Goal: Check status: Check status

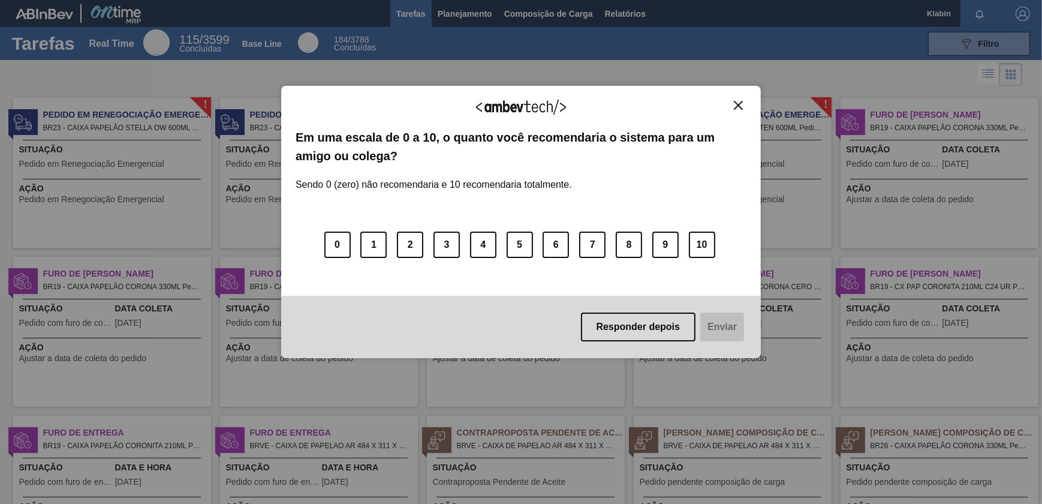
click at [737, 101] on img "Close" at bounding box center [738, 105] width 9 height 9
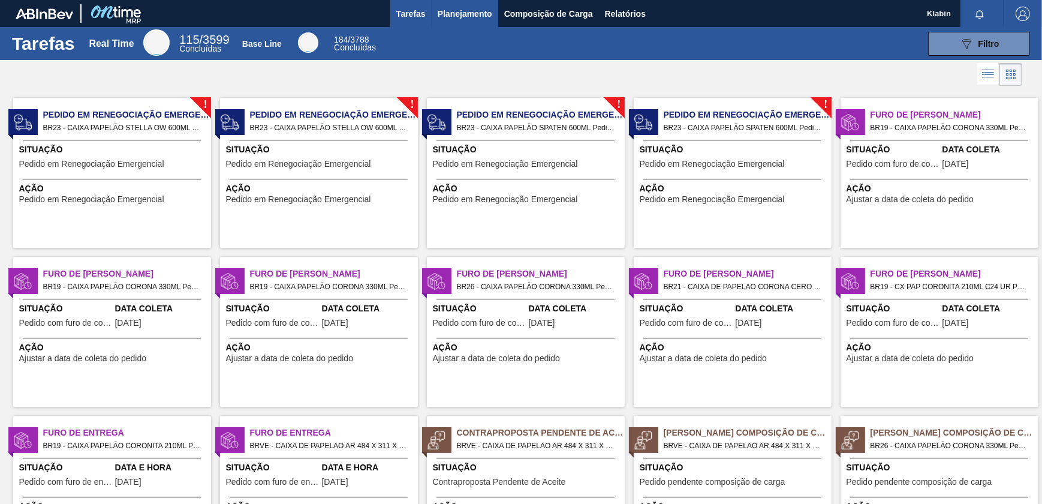
click at [454, 14] on span "Planejamento" at bounding box center [465, 14] width 55 height 14
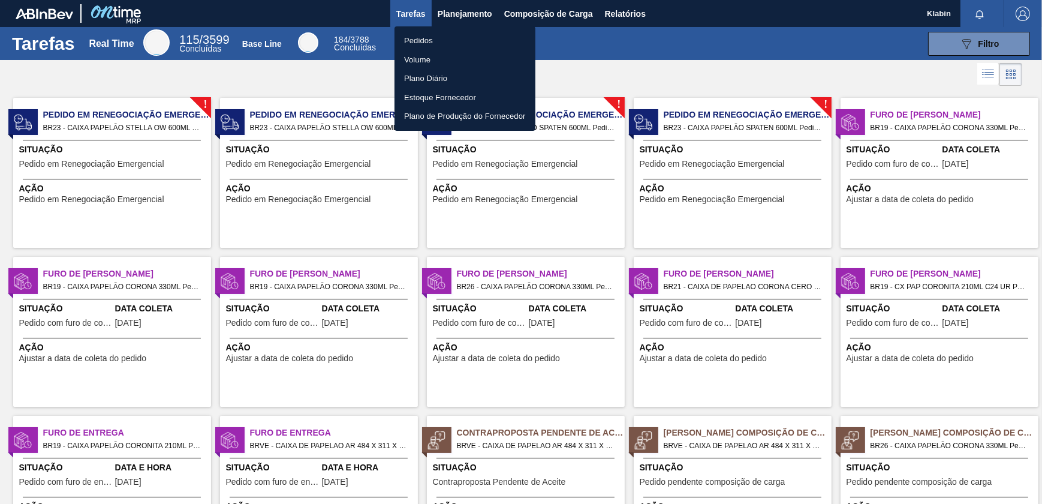
click at [412, 40] on li "Pedidos" at bounding box center [465, 40] width 141 height 19
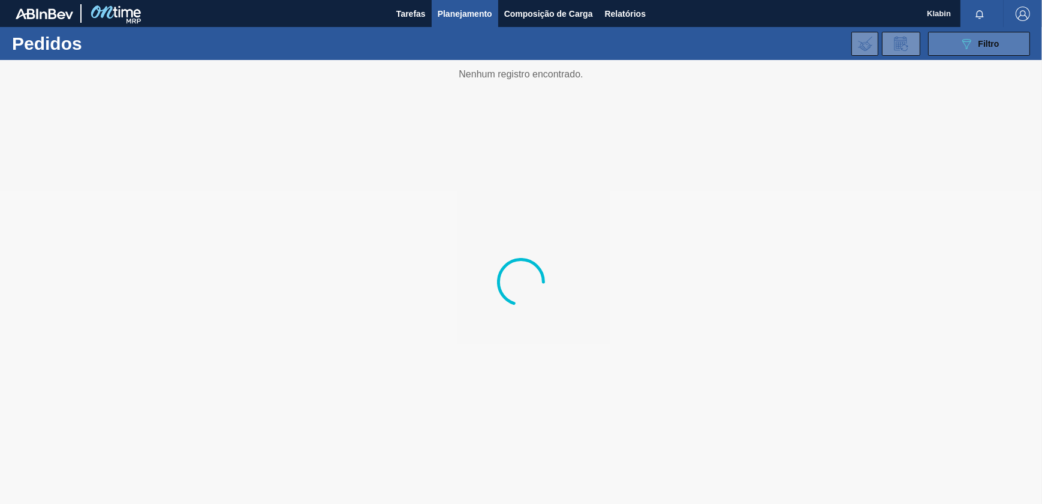
click at [955, 41] on button "089F7B8B-B2A5-4AFE-B5C0-19BA573D28AC Filtro" at bounding box center [979, 44] width 102 height 24
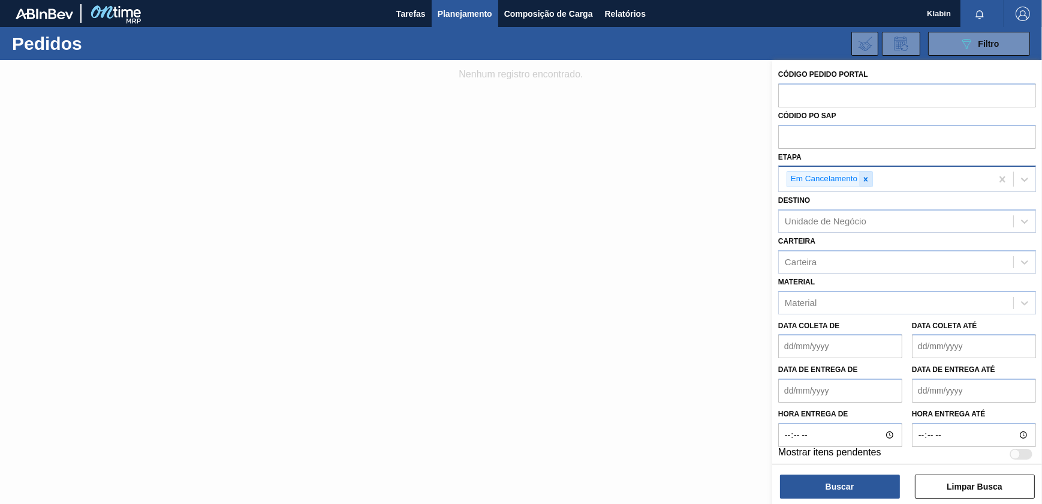
click at [866, 176] on icon at bounding box center [866, 179] width 8 height 8
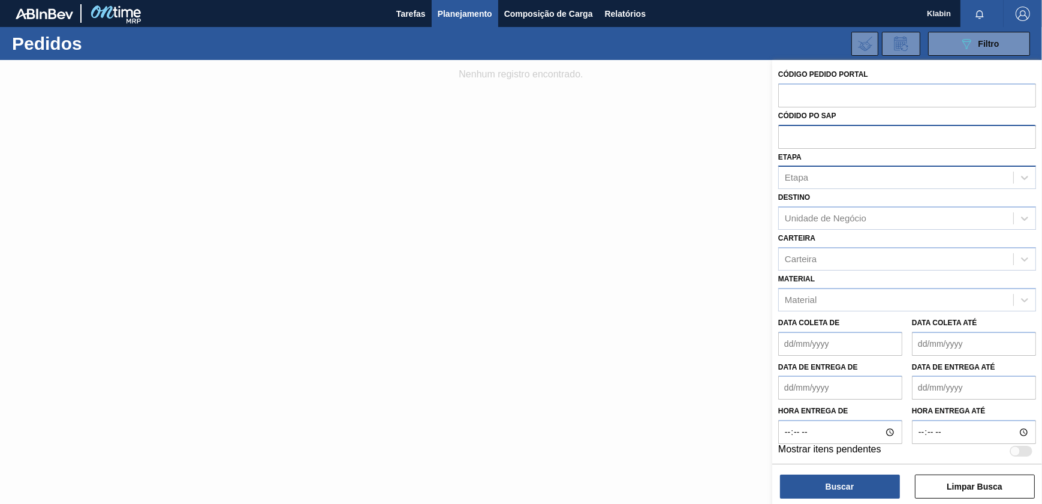
click at [828, 137] on input "text" at bounding box center [907, 136] width 258 height 23
paste input "5800374999"
type input "5800374999"
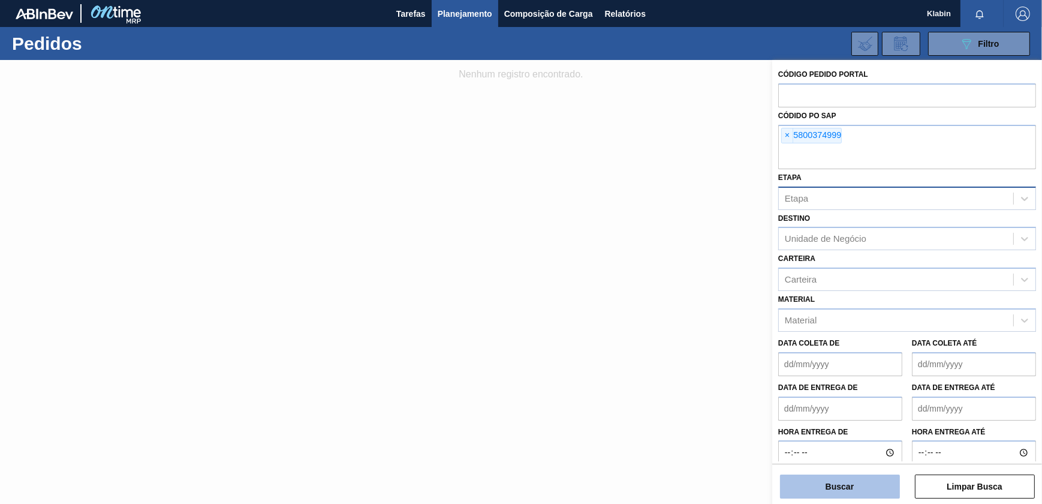
click at [830, 495] on button "Buscar" at bounding box center [840, 486] width 120 height 24
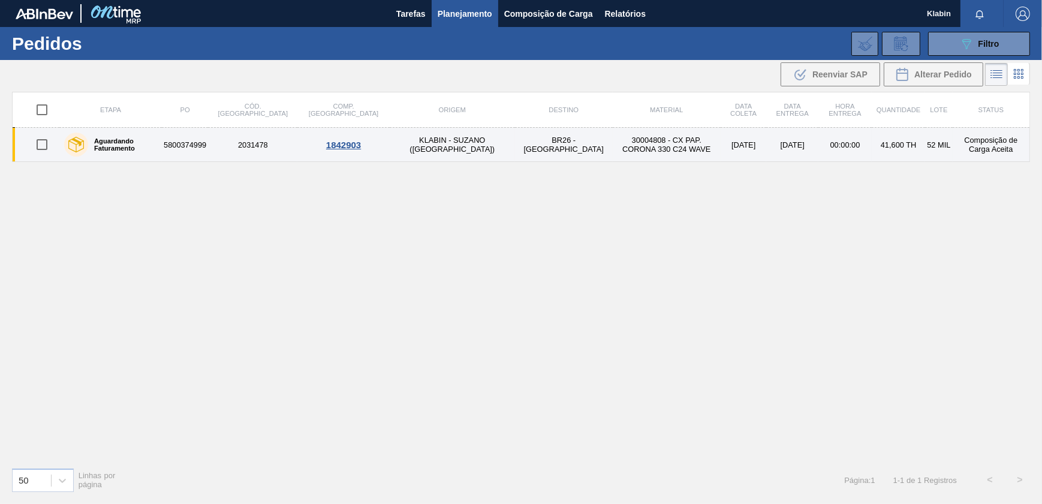
click at [311, 144] on div "1842903" at bounding box center [343, 145] width 88 height 10
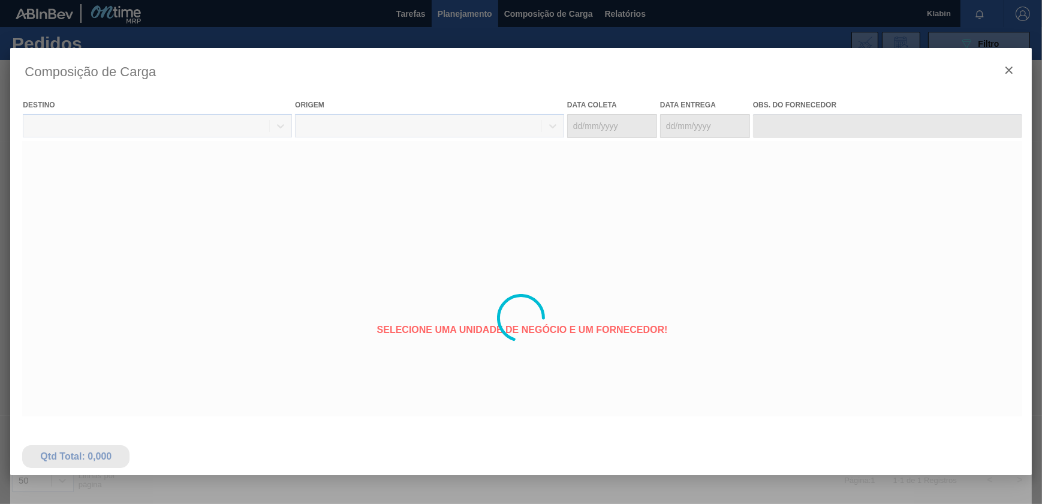
type coleta "[DATE]"
type entrega "[DATE]"
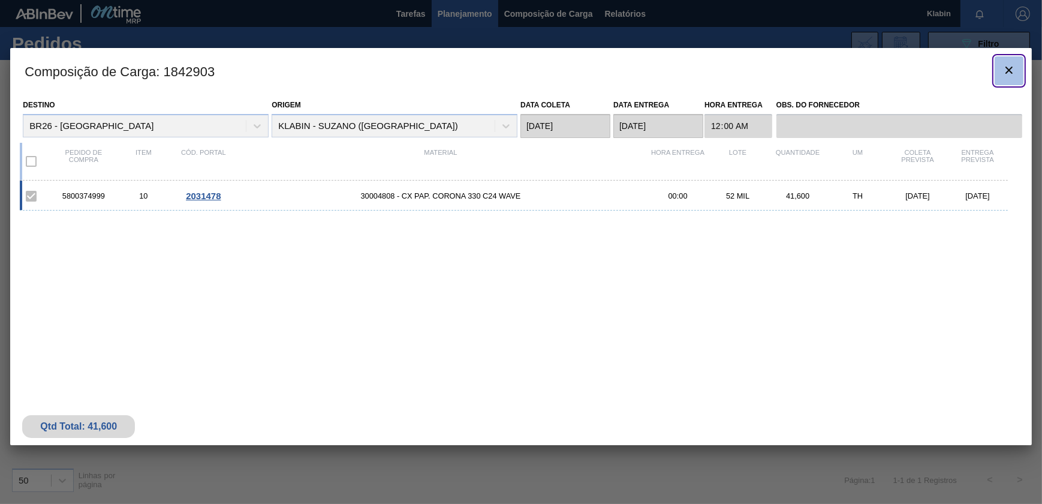
click at [1010, 70] on icon "botão de ícone" at bounding box center [1009, 70] width 14 height 14
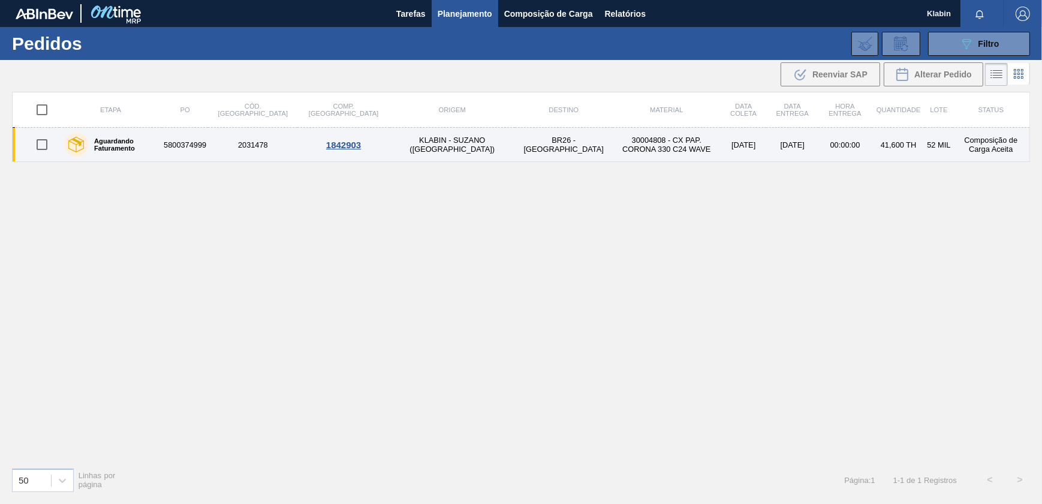
click at [208, 141] on td "5800374999" at bounding box center [185, 145] width 46 height 34
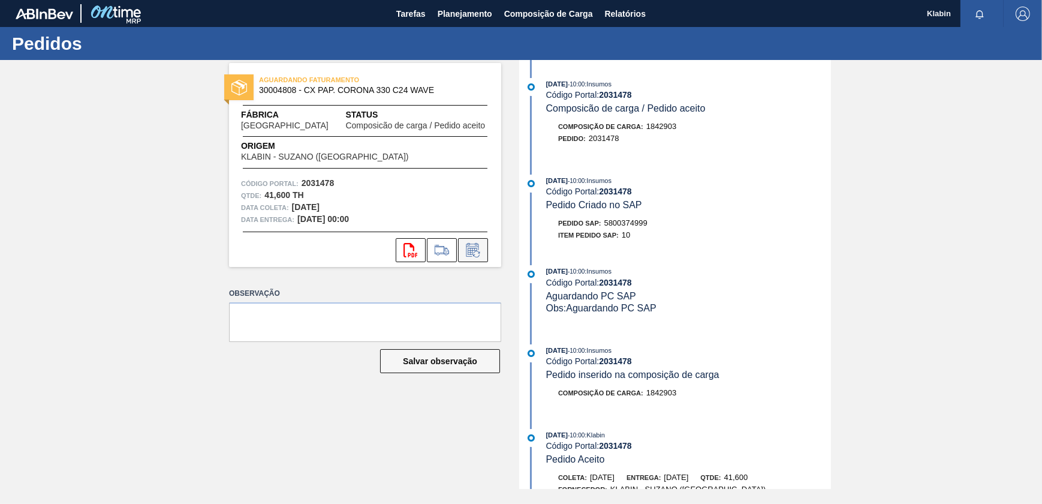
click at [475, 252] on icon at bounding box center [472, 250] width 19 height 14
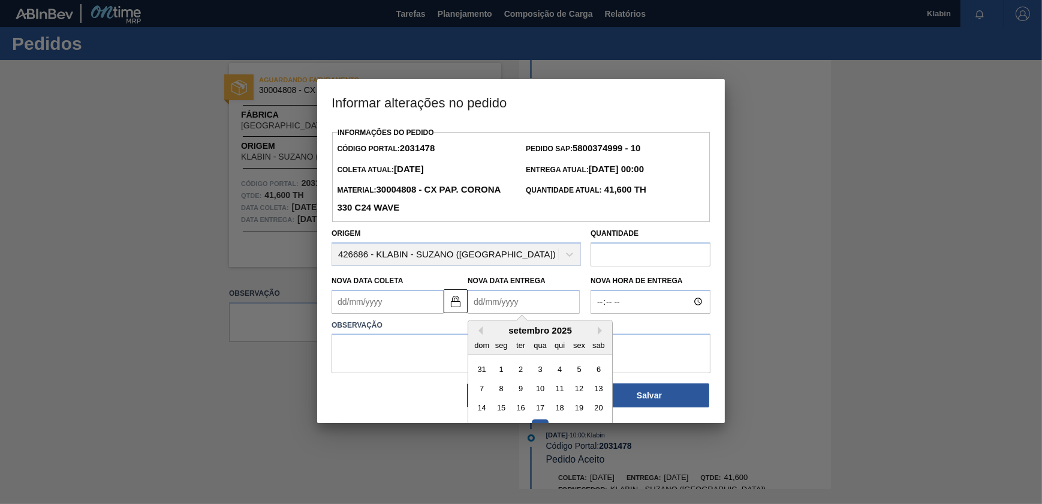
click at [510, 306] on Entrega2031478 "Nova Data Entrega" at bounding box center [524, 302] width 112 height 24
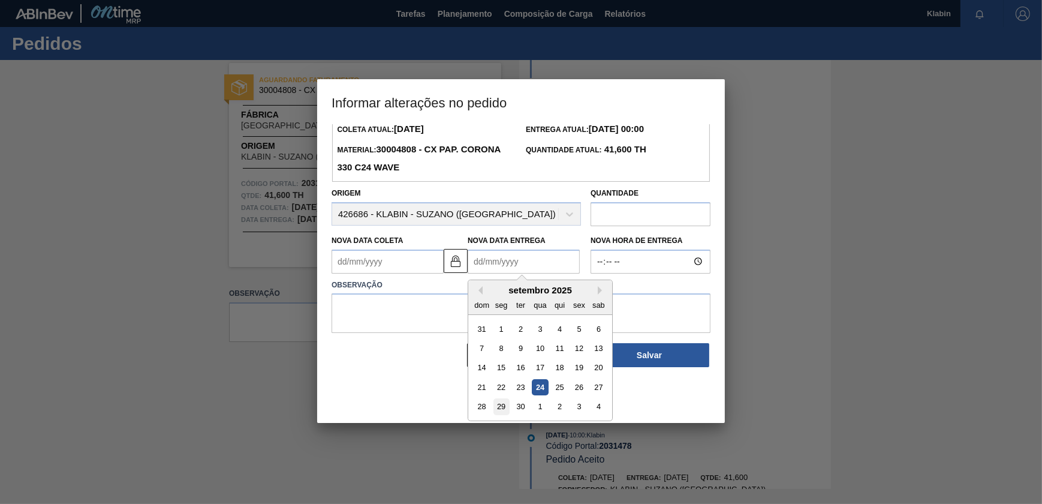
click at [505, 405] on div "29" at bounding box center [501, 406] width 16 height 16
type Coleta2031478 "[DATE]"
type Entrega2031478 "[DATE]"
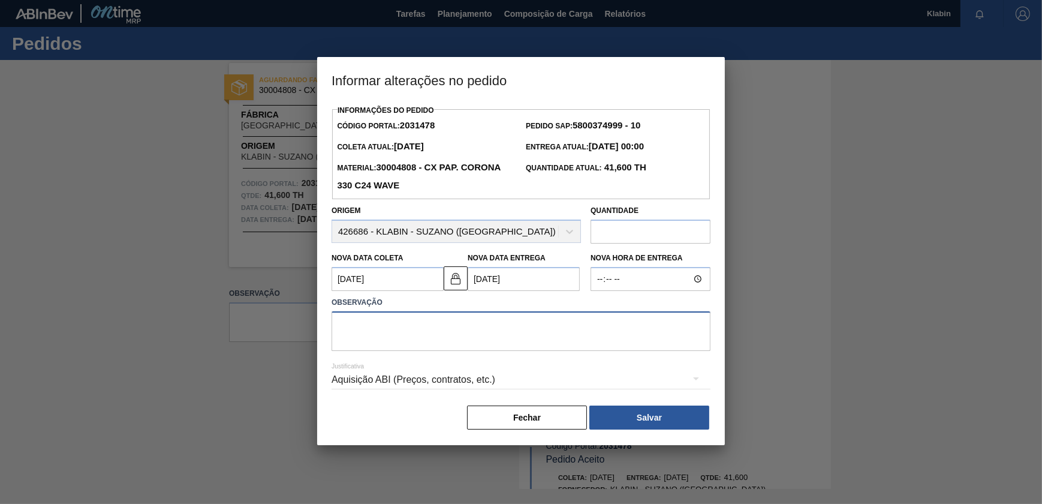
click at [544, 338] on textarea at bounding box center [521, 331] width 379 height 40
type textarea "Alteração de data"
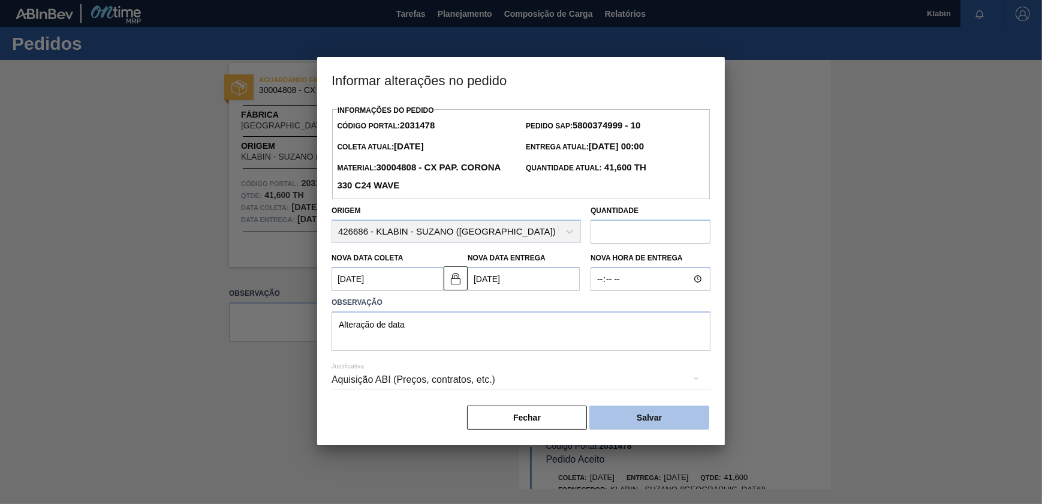
click at [622, 424] on button "Salvar" at bounding box center [649, 417] width 120 height 24
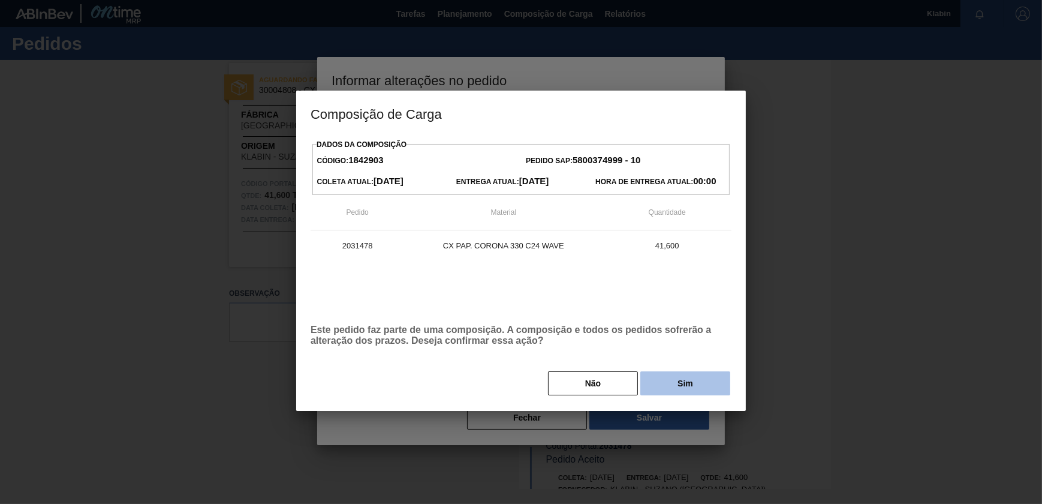
click at [706, 380] on button "Sim" at bounding box center [685, 383] width 90 height 24
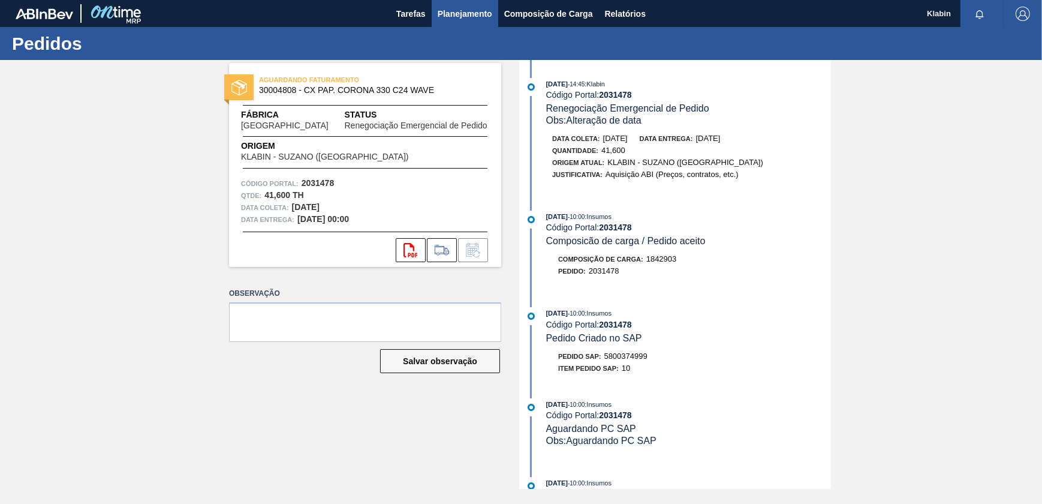
click at [443, 18] on span "Planejamento" at bounding box center [465, 14] width 55 height 14
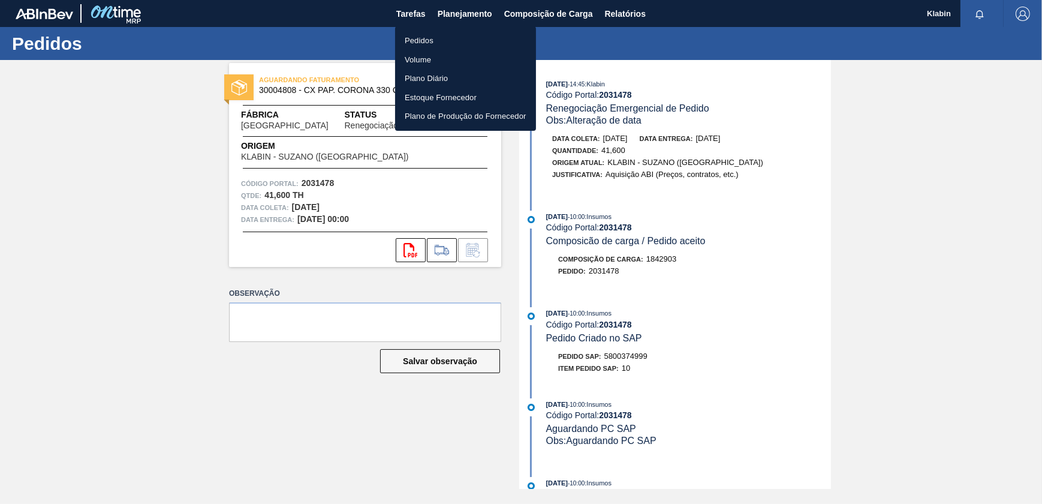
click at [427, 40] on li "Pedidos" at bounding box center [465, 40] width 141 height 19
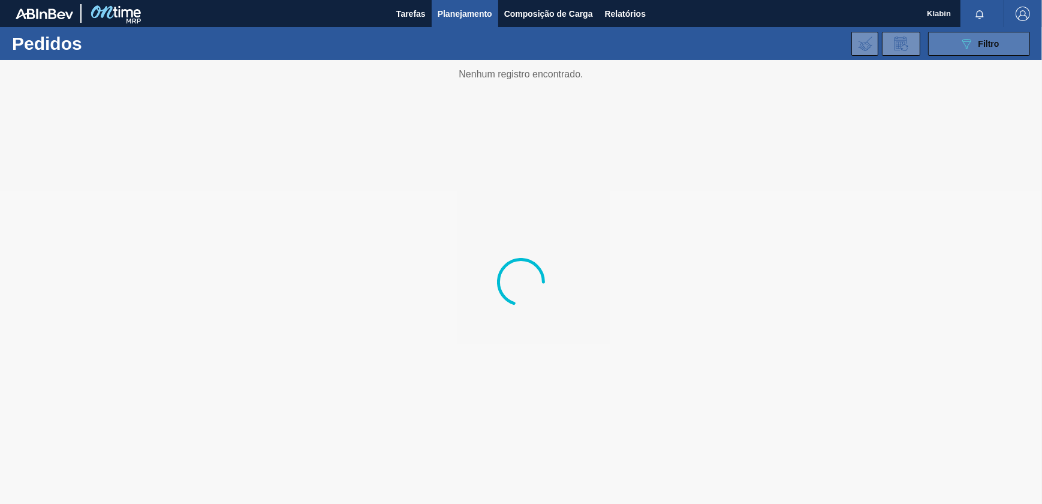
click at [987, 35] on button "089F7B8B-B2A5-4AFE-B5C0-19BA573D28AC Filtro" at bounding box center [979, 44] width 102 height 24
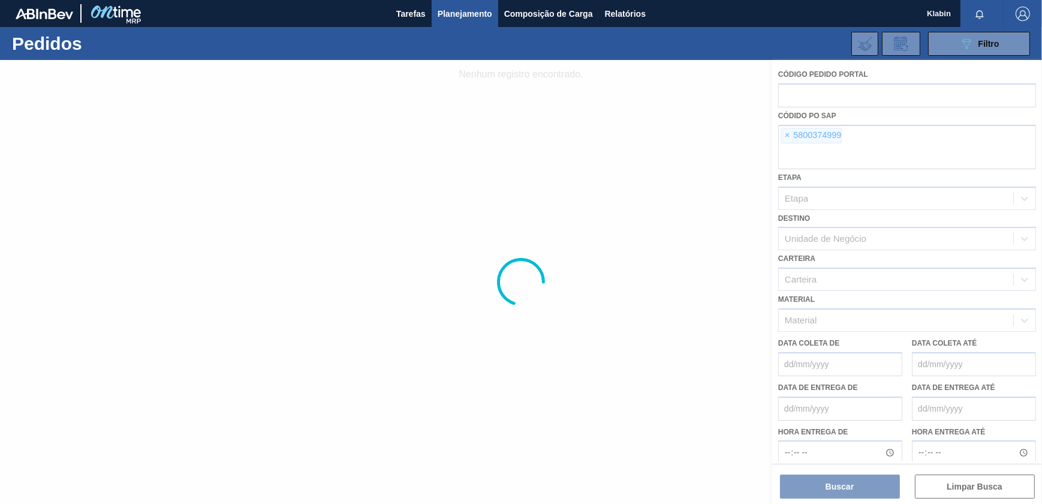
click at [785, 133] on div at bounding box center [521, 282] width 1042 height 444
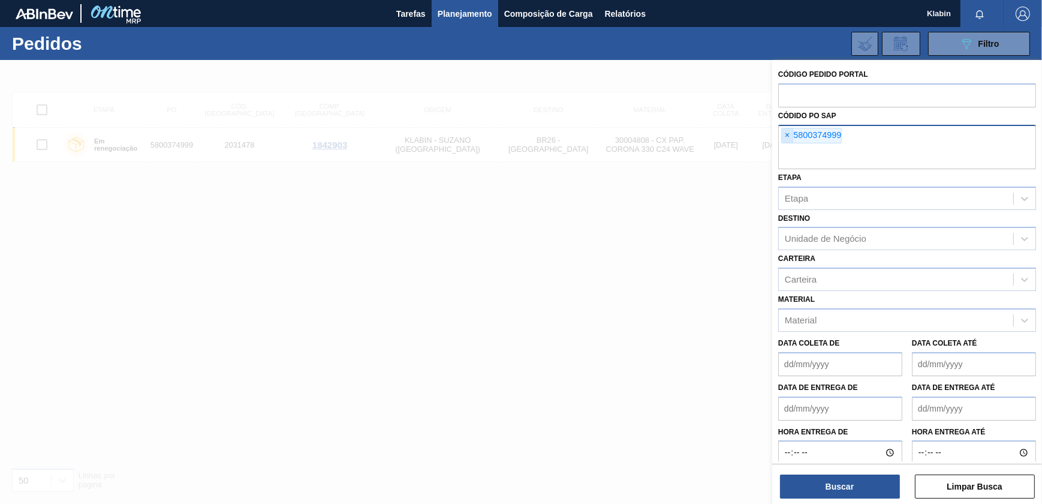
click at [787, 136] on span "×" at bounding box center [787, 135] width 11 height 14
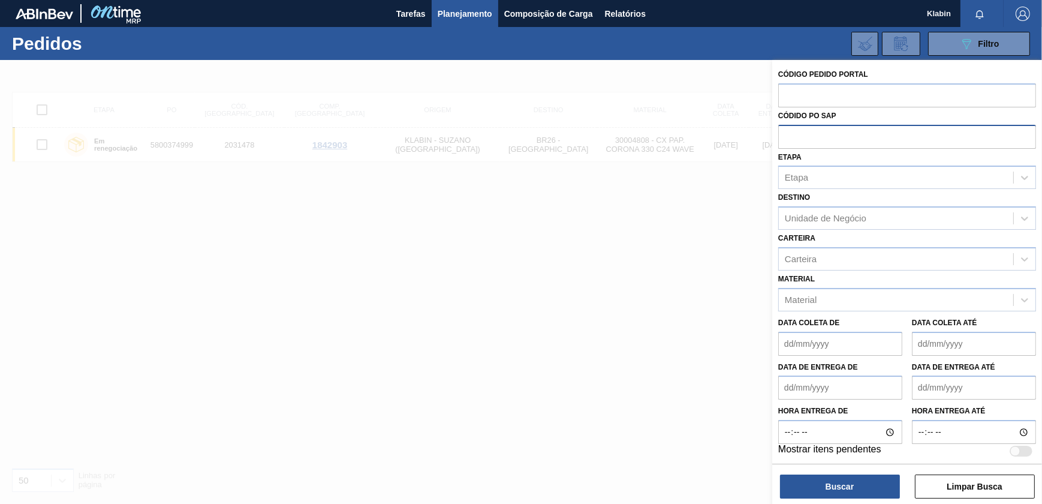
click at [791, 143] on input "text" at bounding box center [907, 136] width 258 height 23
paste input "5800375001"
type input "5800375001"
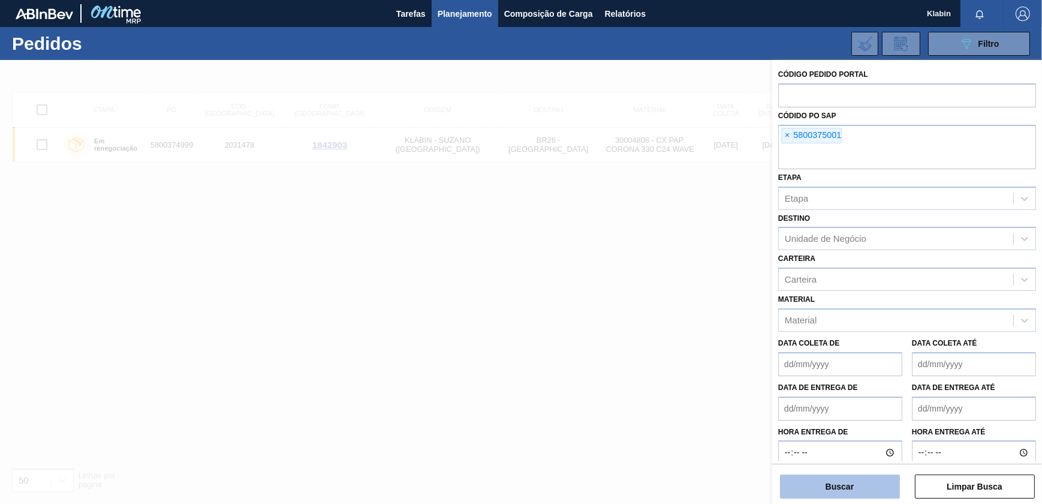
click at [869, 488] on button "Buscar" at bounding box center [840, 486] width 120 height 24
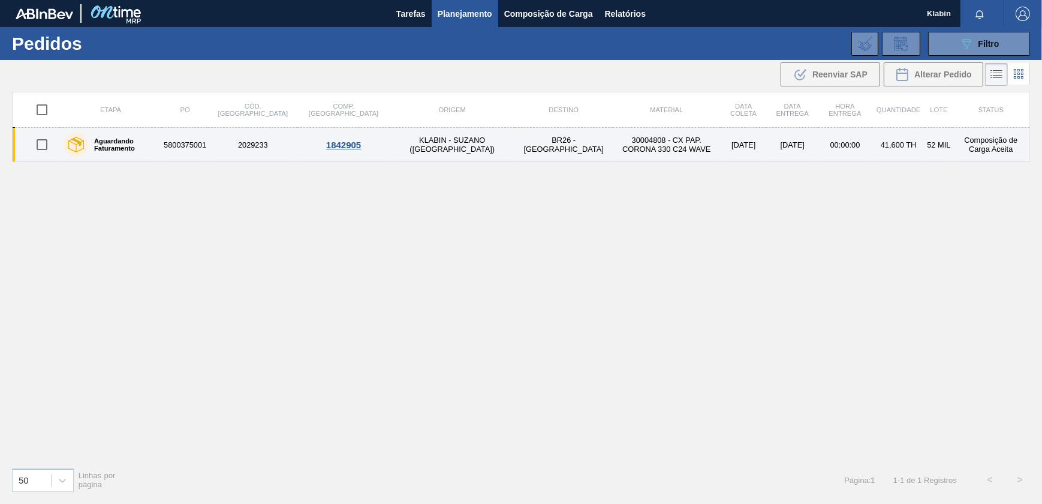
click at [276, 140] on td "2029233" at bounding box center [252, 145] width 89 height 34
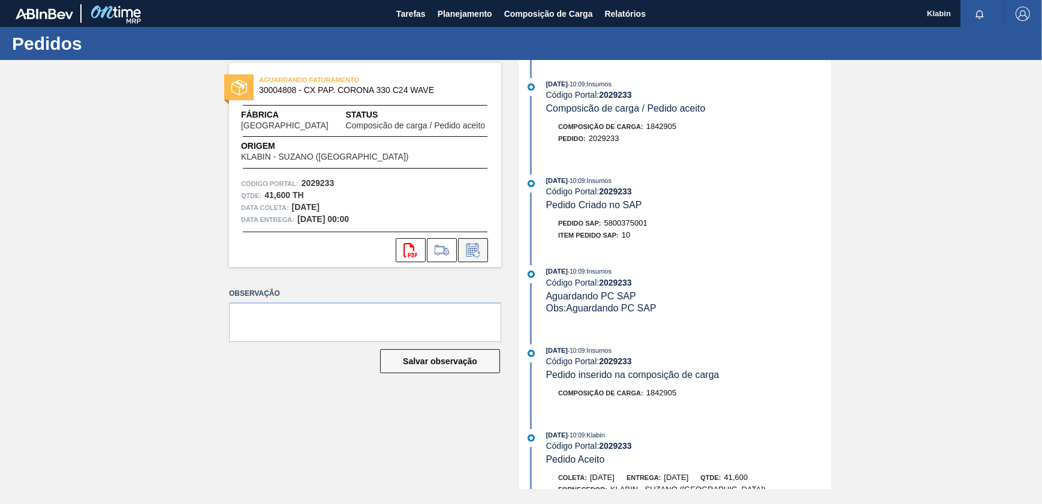
click at [480, 253] on icon at bounding box center [472, 250] width 19 height 14
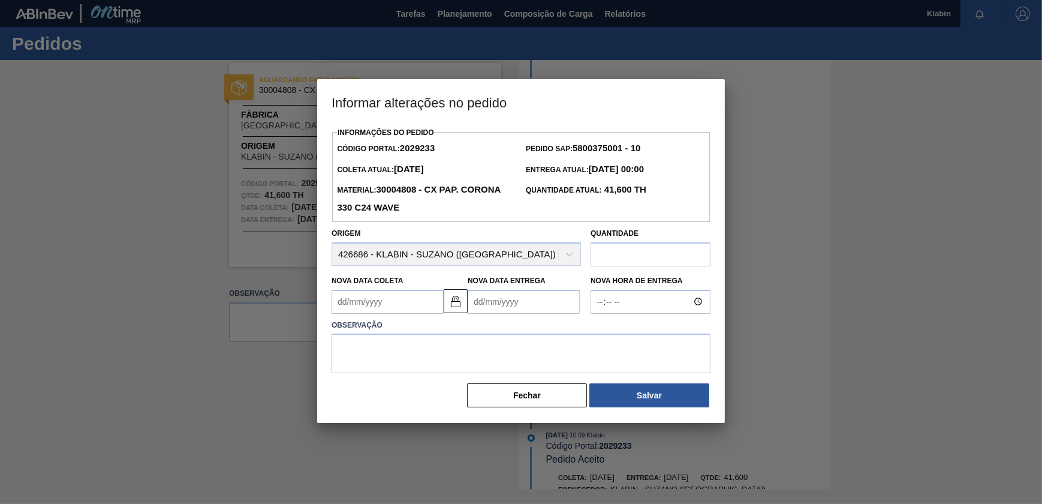
click at [540, 304] on Entrega2029233 "Nova Data Entrega" at bounding box center [524, 302] width 112 height 24
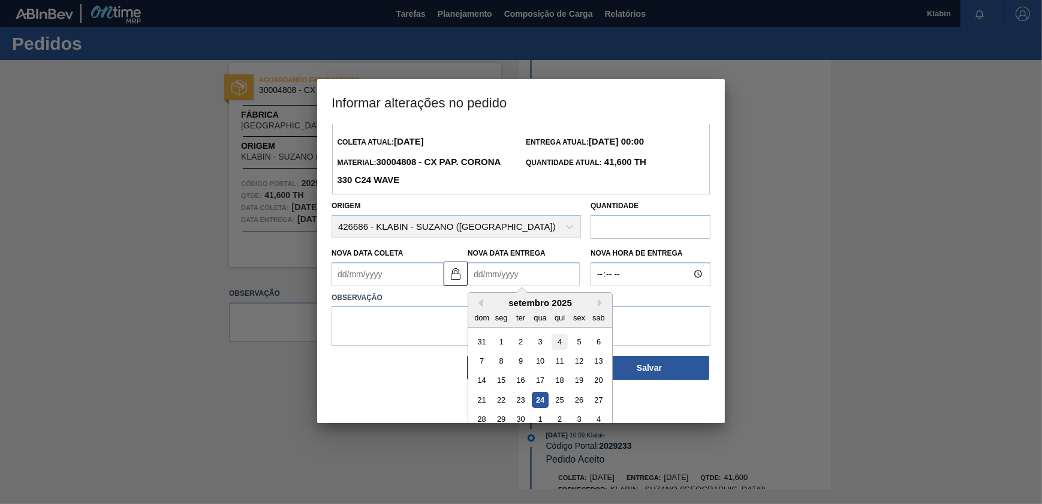
scroll to position [41, 0]
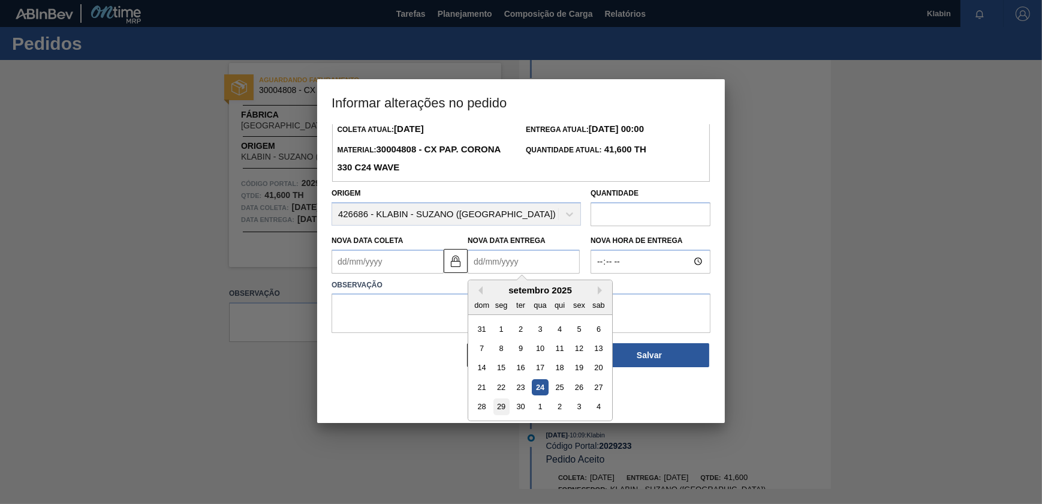
click at [500, 405] on div "29" at bounding box center [501, 406] width 16 height 16
type Coleta2029233 "[DATE]"
type Entrega2029233 "[DATE]"
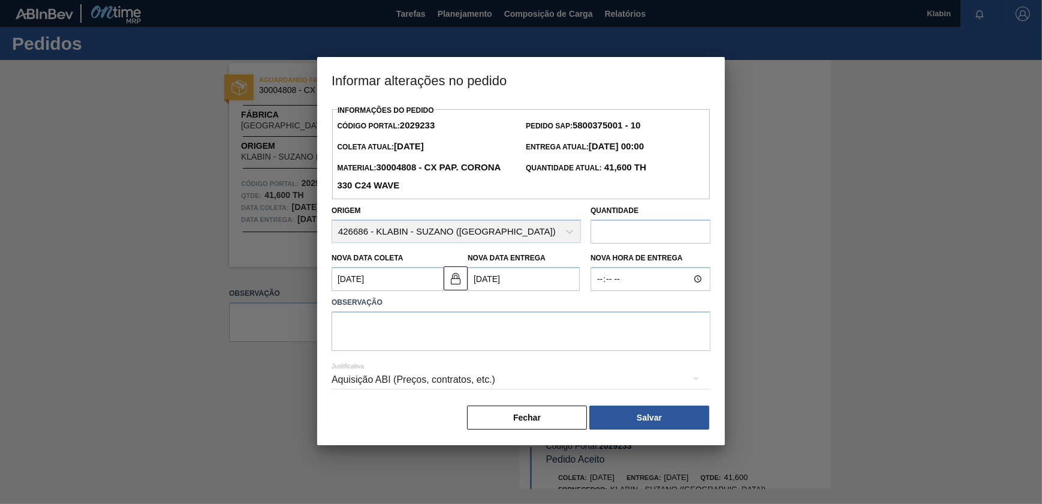
scroll to position [0, 0]
click at [576, 336] on textarea at bounding box center [521, 331] width 379 height 40
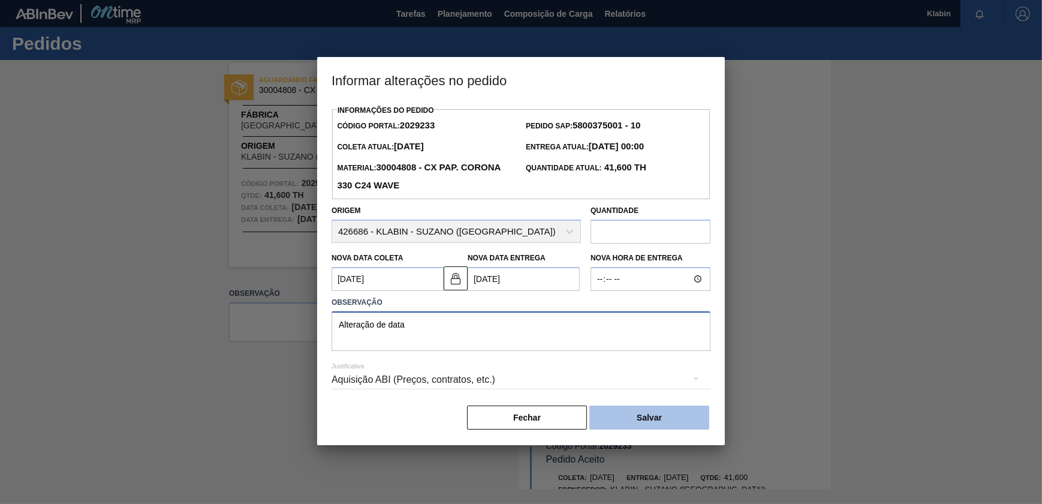
type textarea "Alteração de data"
click at [667, 424] on button "Salvar" at bounding box center [649, 417] width 120 height 24
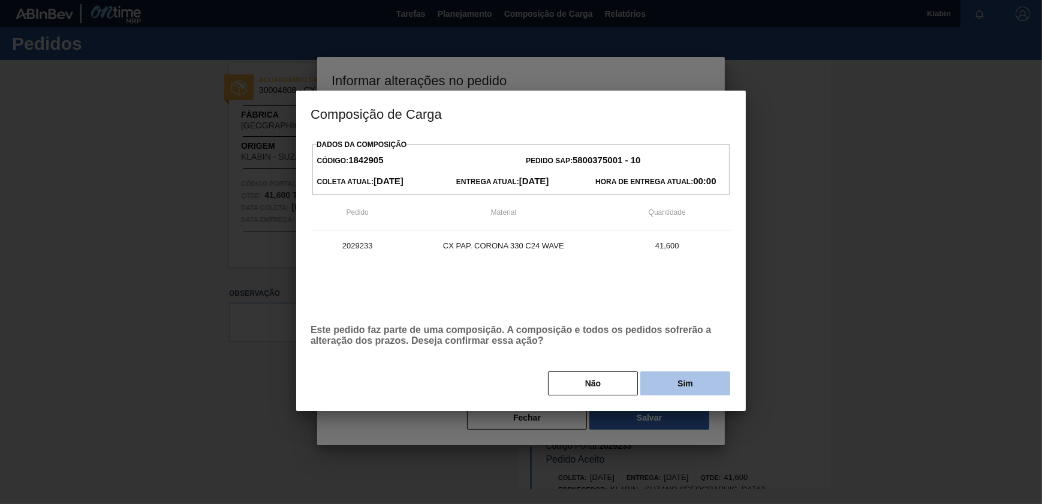
click at [674, 387] on button "Sim" at bounding box center [685, 383] width 90 height 24
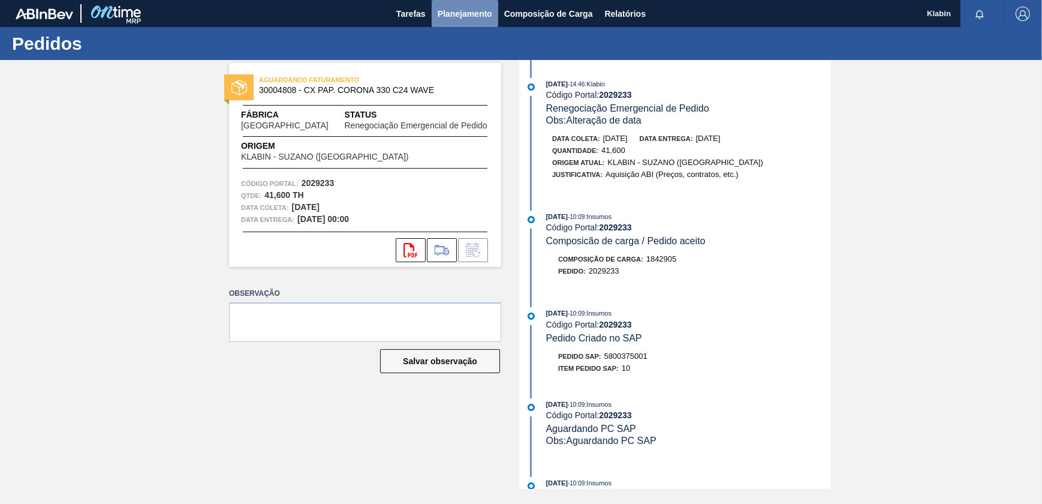
click at [475, 7] on span "Planejamento" at bounding box center [465, 14] width 55 height 14
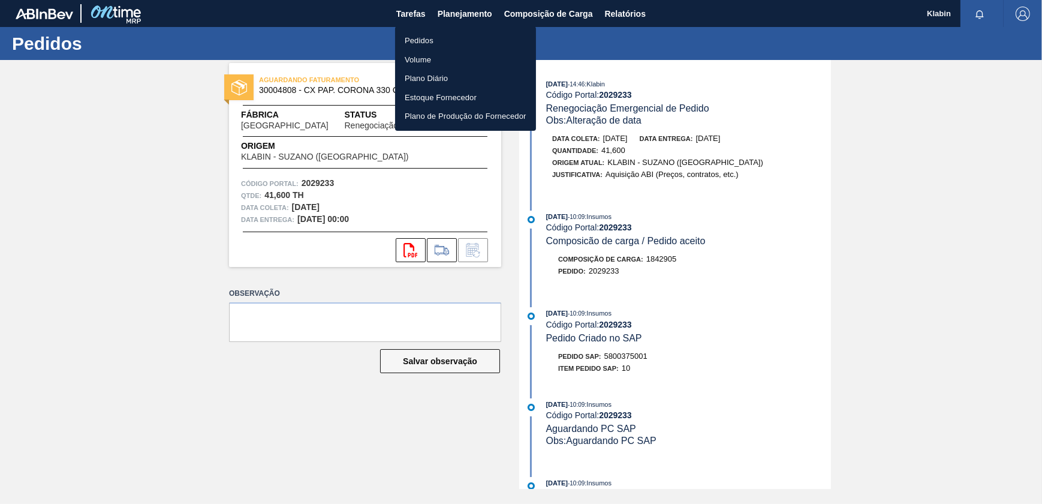
click at [438, 41] on li "Pedidos" at bounding box center [465, 40] width 141 height 19
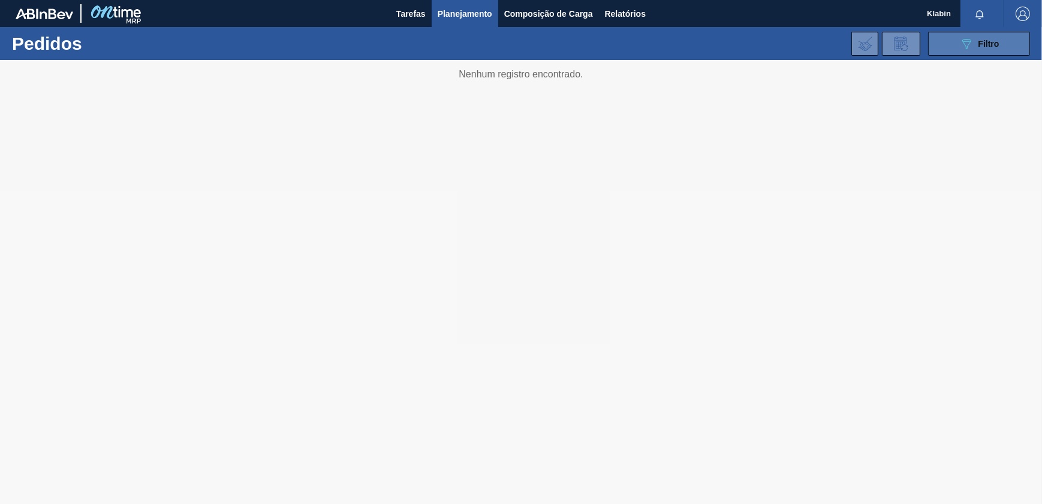
click at [968, 46] on icon "089F7B8B-B2A5-4AFE-B5C0-19BA573D28AC" at bounding box center [966, 44] width 14 height 14
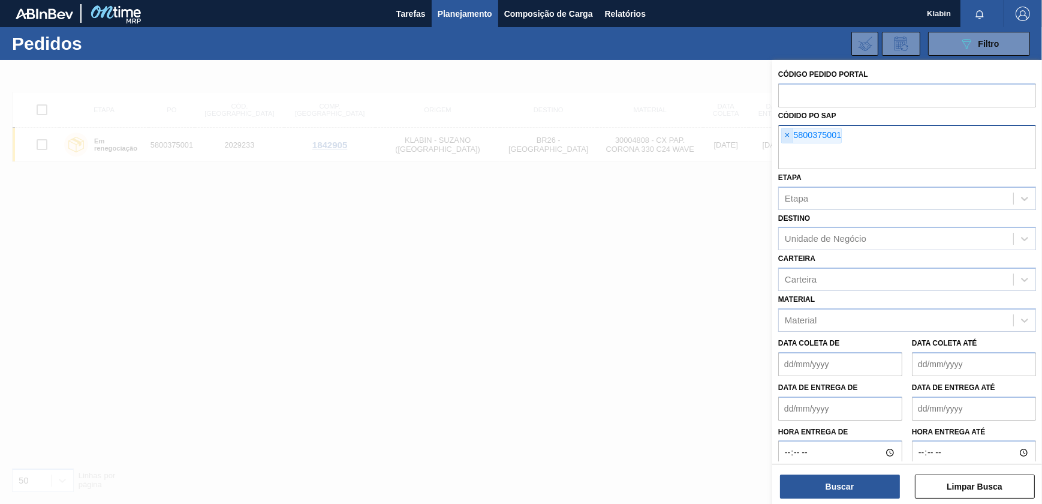
click at [788, 131] on span "×" at bounding box center [787, 135] width 11 height 14
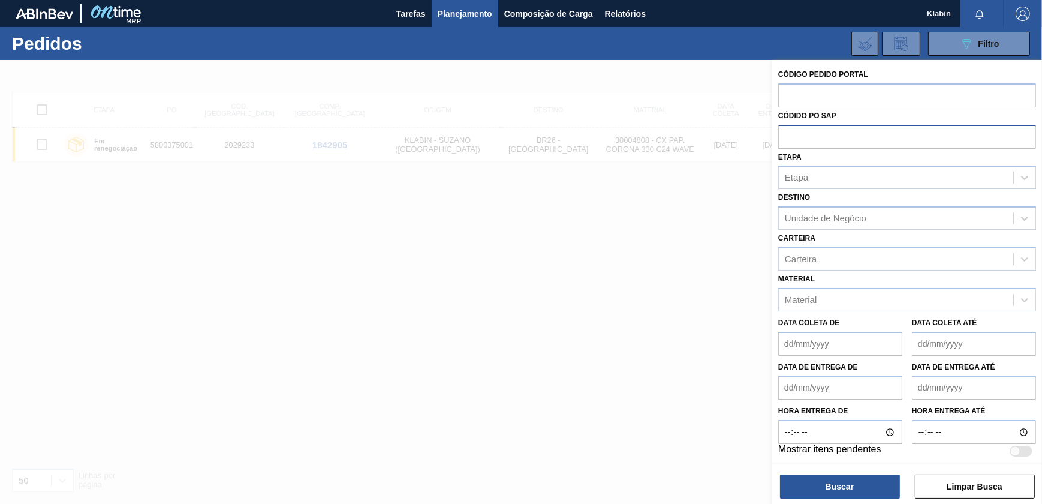
click at [803, 143] on input "text" at bounding box center [907, 136] width 258 height 23
paste input "5800375009"
type input "5800375009"
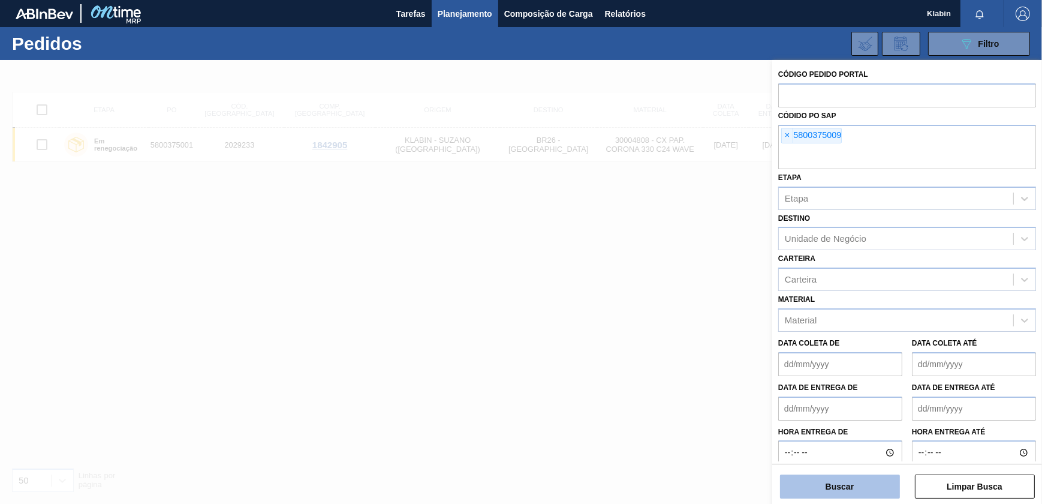
click at [843, 481] on button "Buscar" at bounding box center [840, 486] width 120 height 24
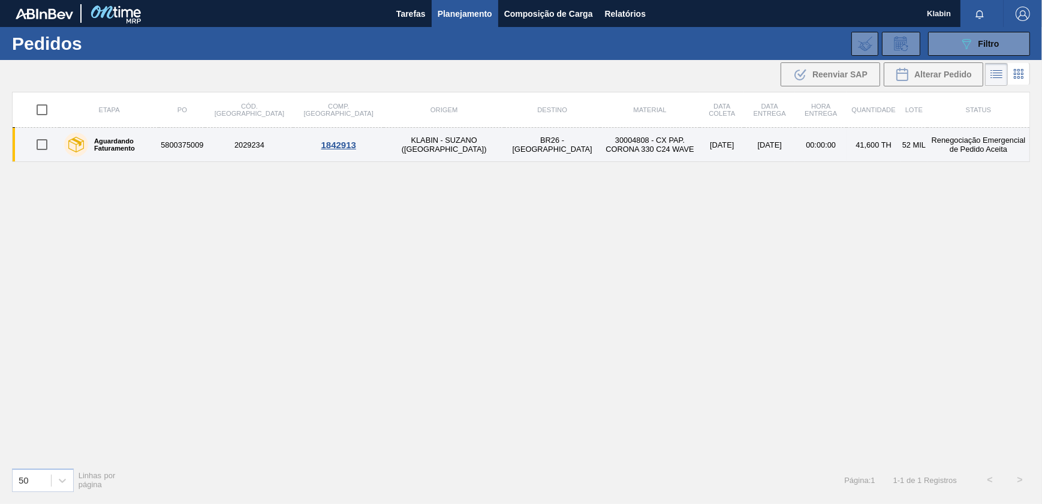
click at [263, 144] on td "2029234" at bounding box center [249, 145] width 88 height 34
